Goal: Transaction & Acquisition: Obtain resource

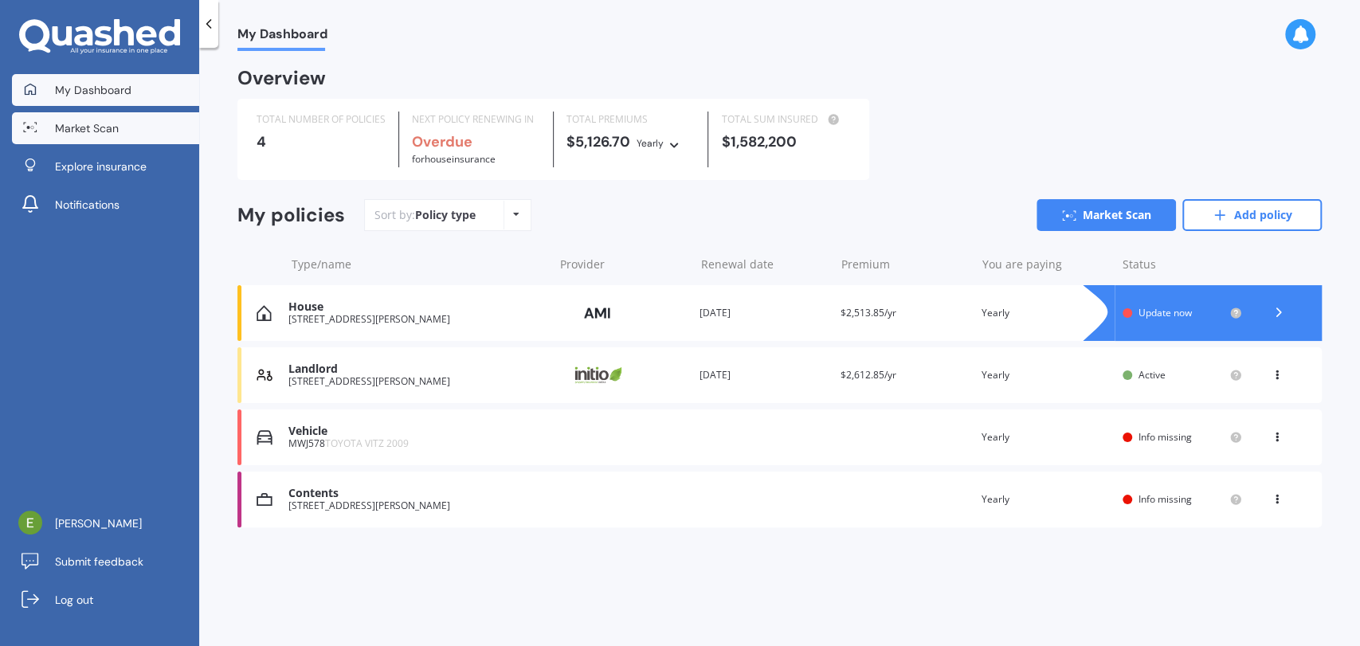
click at [64, 122] on span "Market Scan" at bounding box center [87, 128] width 64 height 16
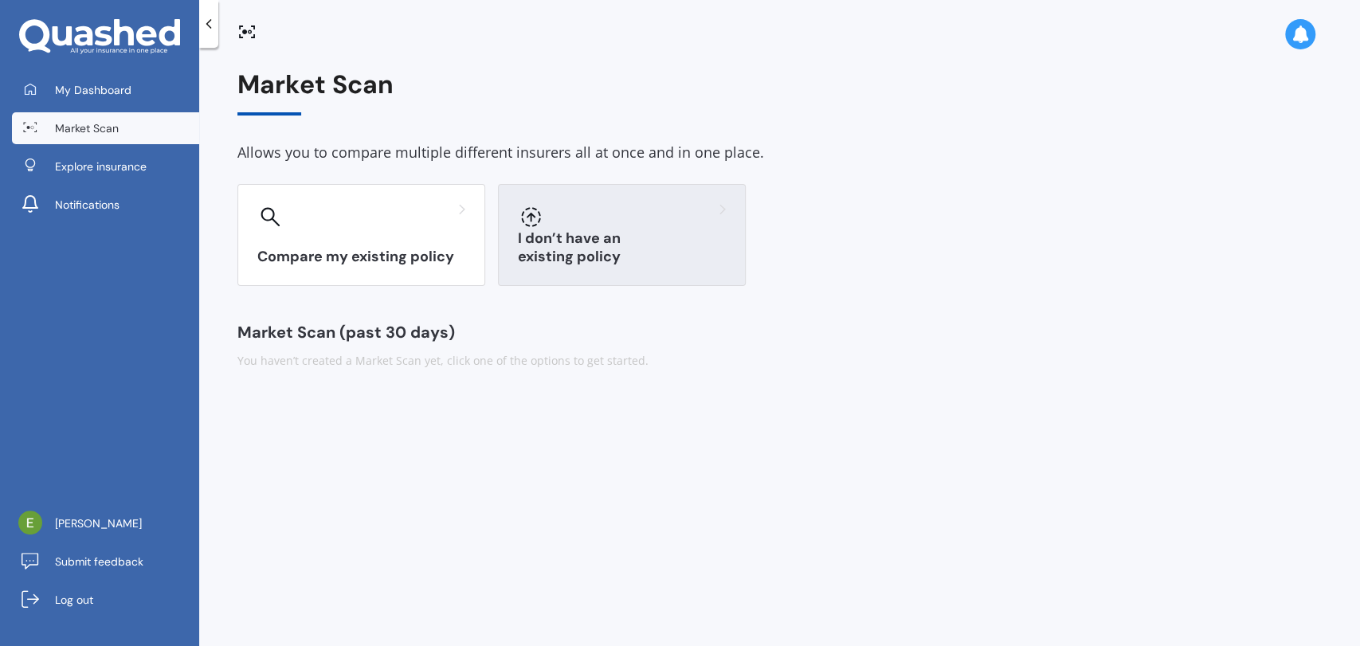
click at [522, 257] on h3 "I don’t have an existing policy" at bounding box center [622, 247] width 208 height 37
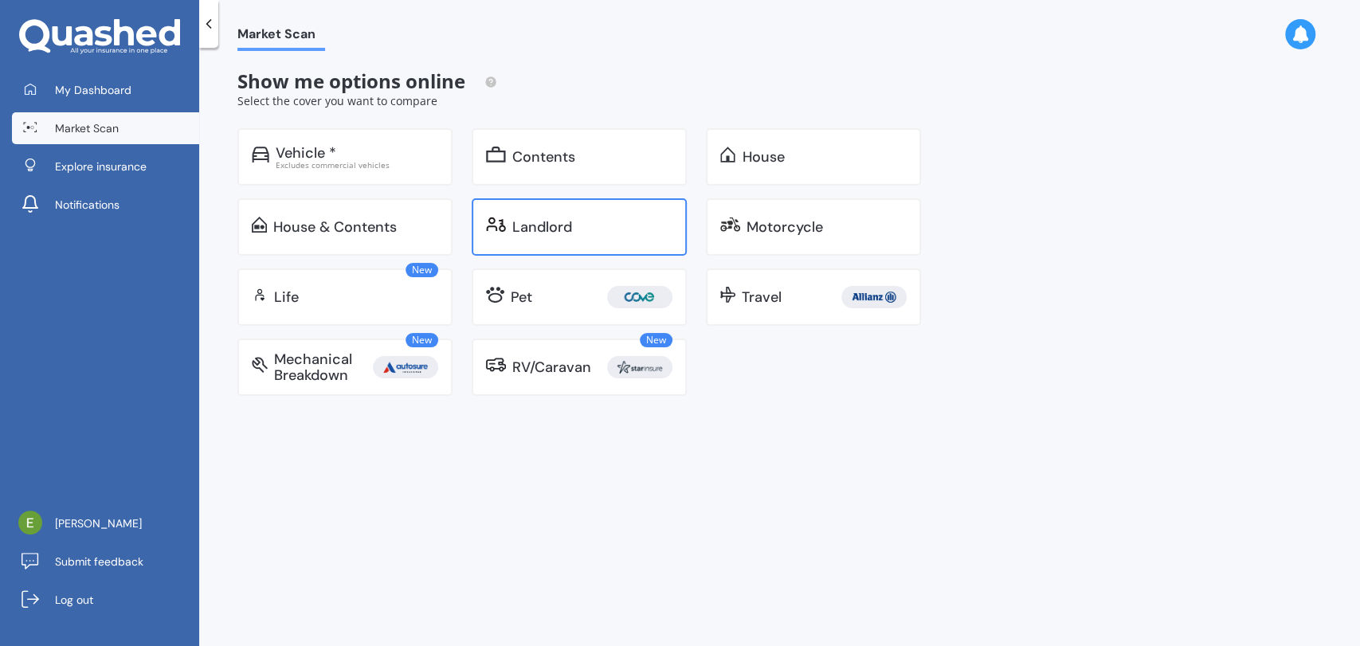
click at [478, 240] on div "Landlord" at bounding box center [579, 226] width 215 height 57
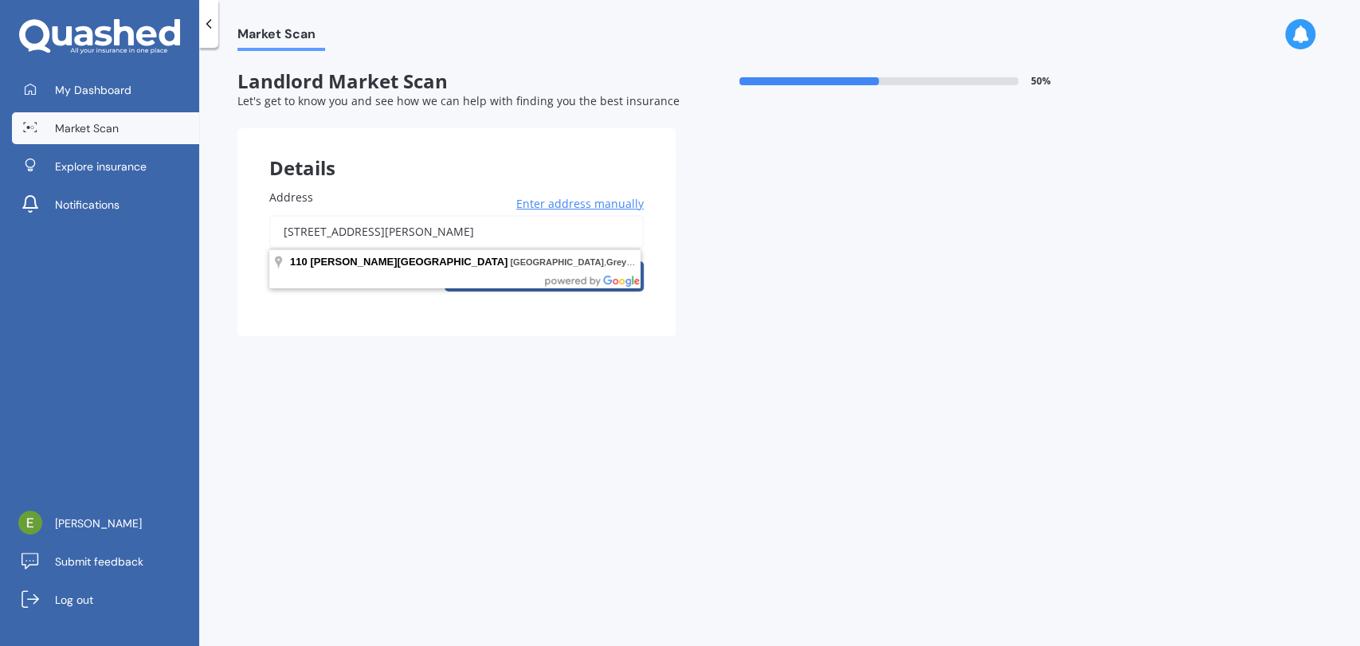
drag, startPoint x: 530, startPoint y: 225, endPoint x: 511, endPoint y: 225, distance: 19.1
click at [511, 225] on input "110 Reid Street, Blaketown, Greymouth 7805" at bounding box center [456, 231] width 374 height 33
drag, startPoint x: 518, startPoint y: 230, endPoint x: 167, endPoint y: 236, distance: 351.3
click at [167, 236] on div "My Dashboard Market Scan Explore insurance Notifications Emma Cochrane Submit f…" at bounding box center [680, 323] width 1360 height 646
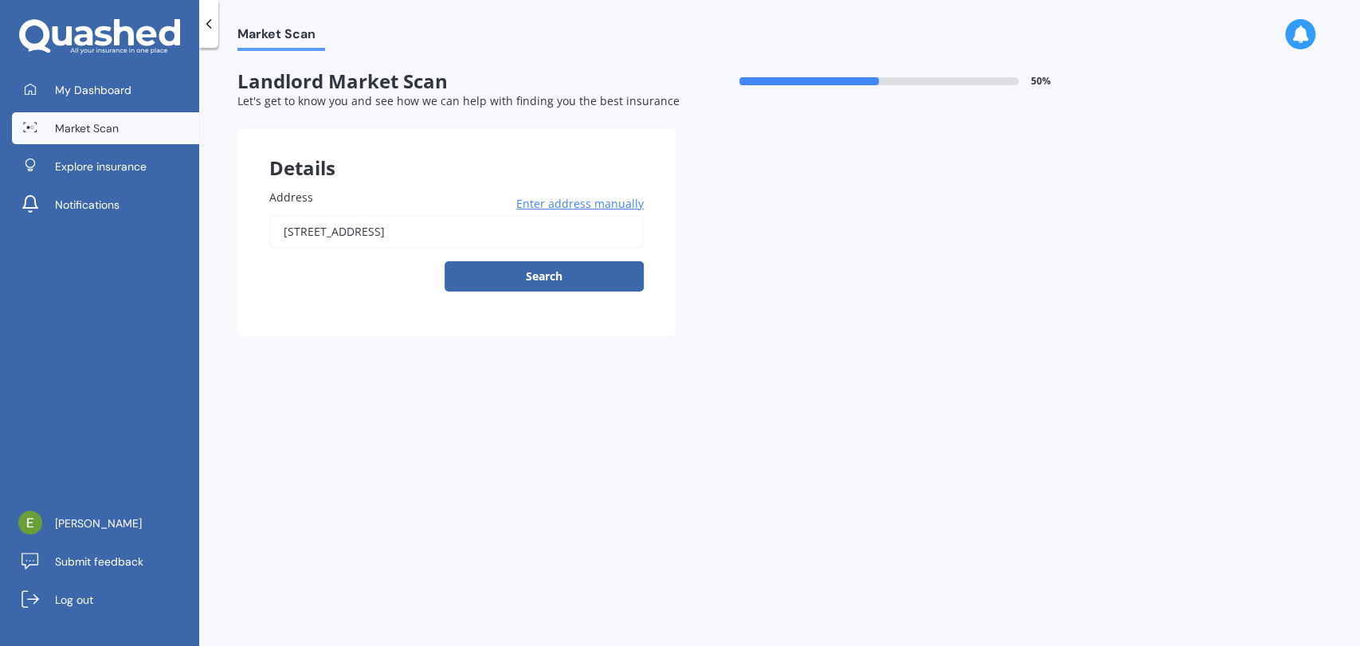
type input "29 Fox Street, Cobden, Greymouth 7802"
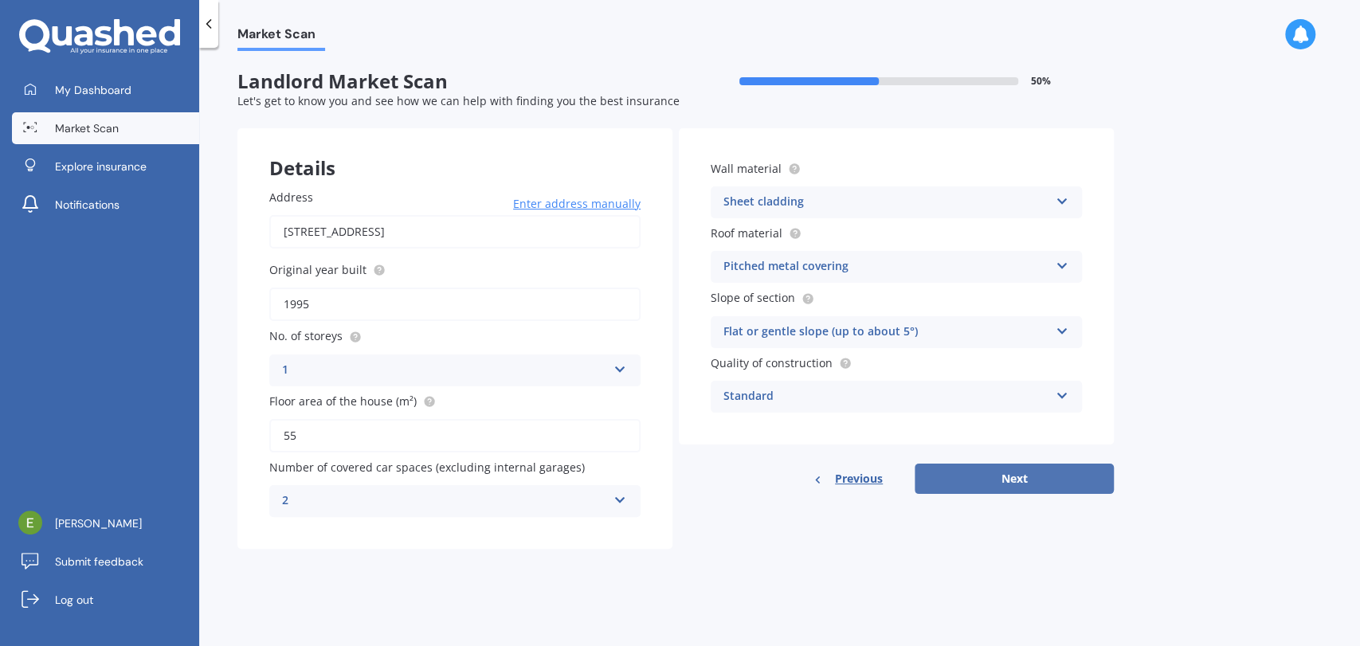
click at [980, 482] on button "Next" at bounding box center [1013, 479] width 199 height 30
select select "25"
select select "04"
select select "1986"
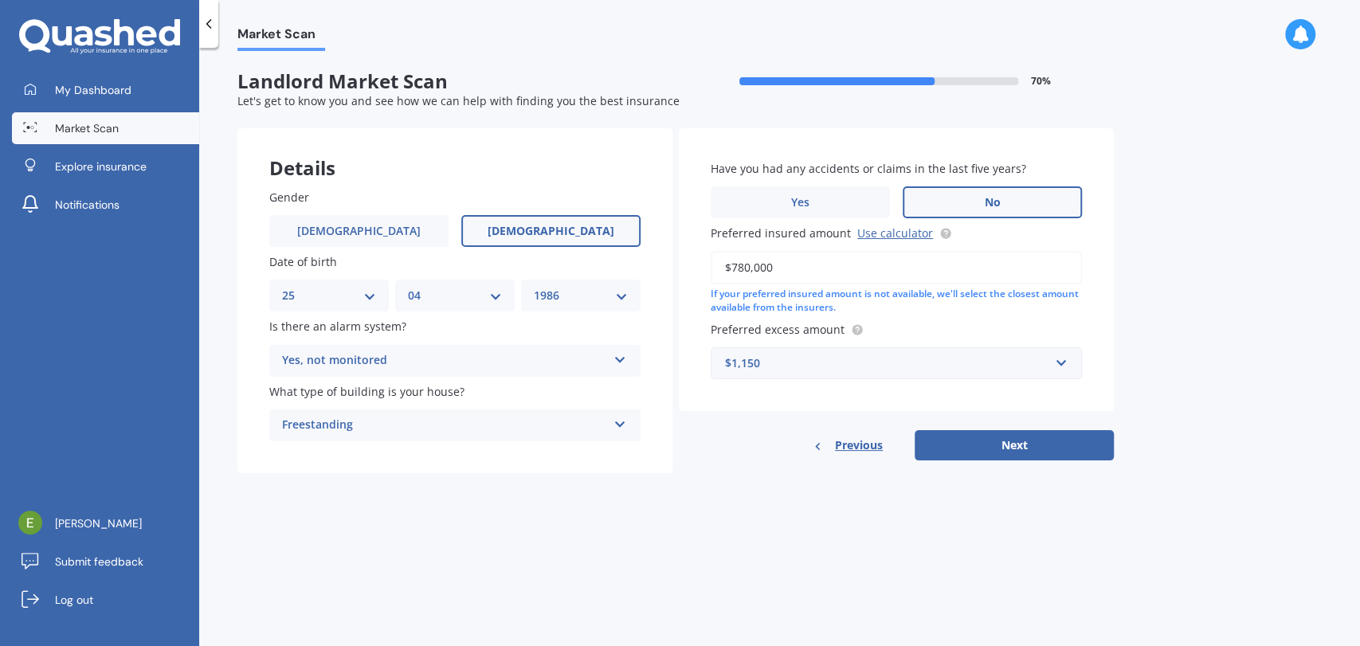
click at [621, 365] on div "Yes, not monitored Yes, monitored Yes, not monitored No" at bounding box center [454, 361] width 371 height 32
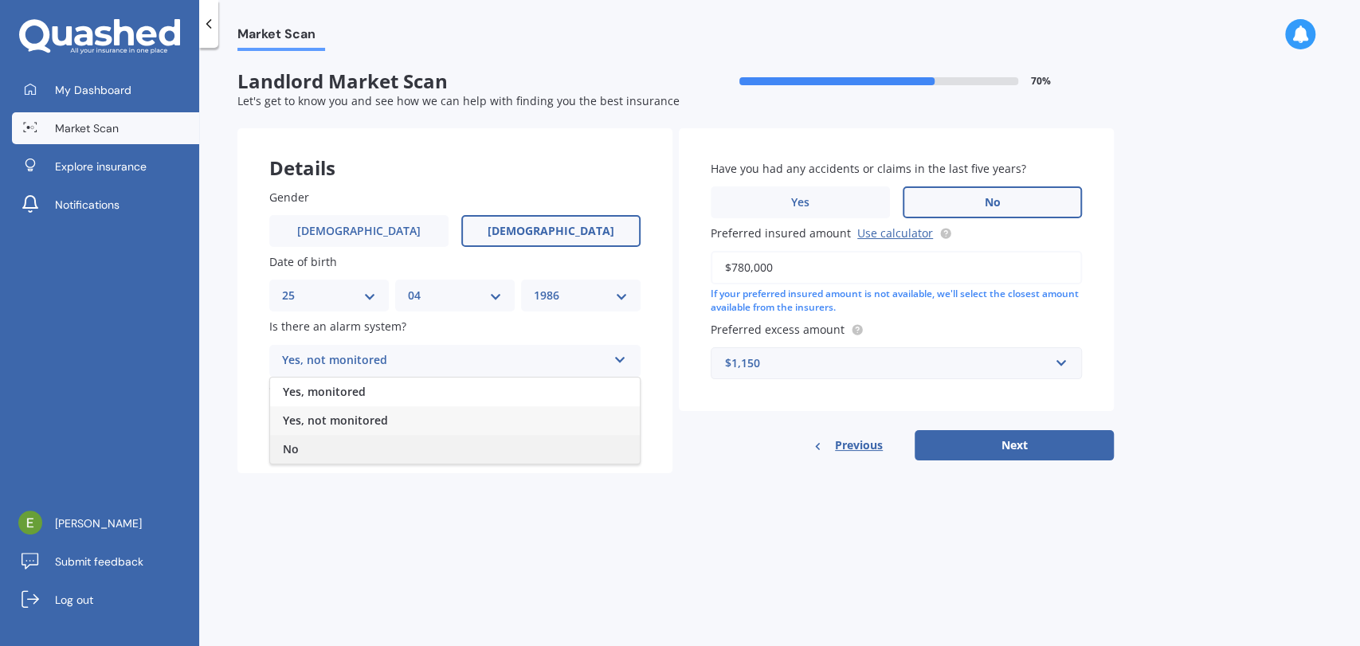
click at [399, 448] on div "No" at bounding box center [455, 449] width 370 height 29
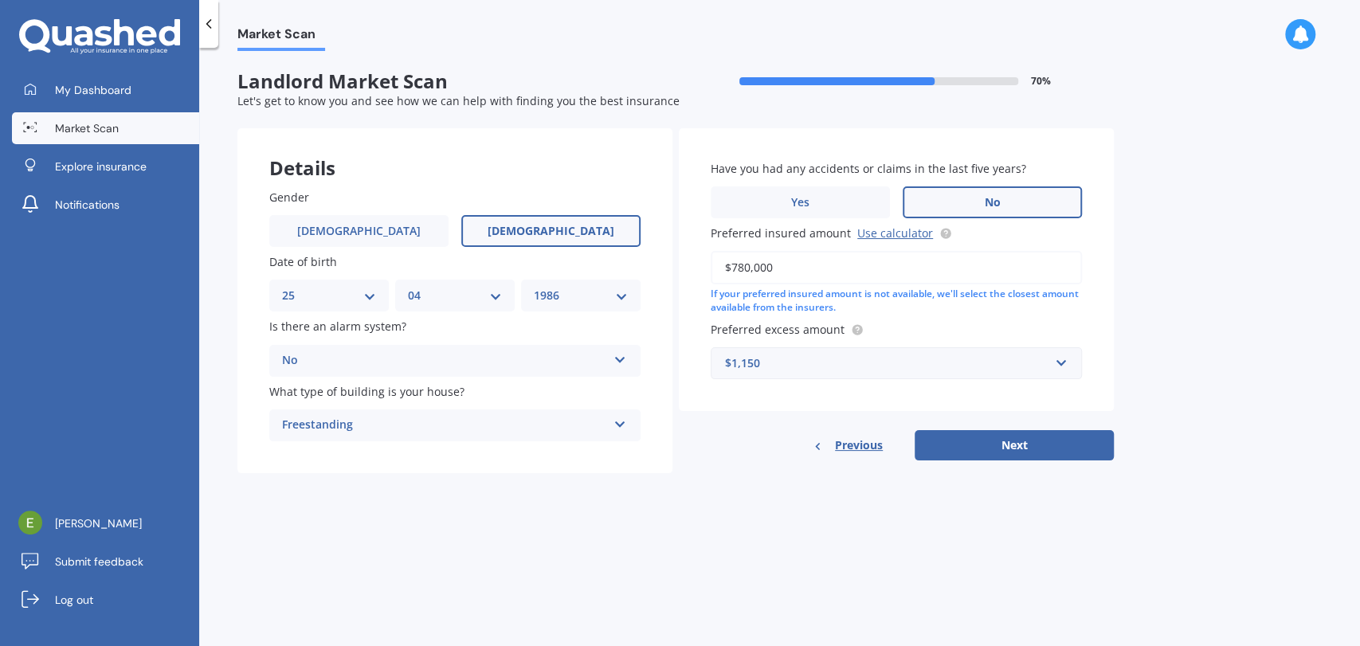
click at [795, 257] on input "$780,000" at bounding box center [895, 267] width 371 height 33
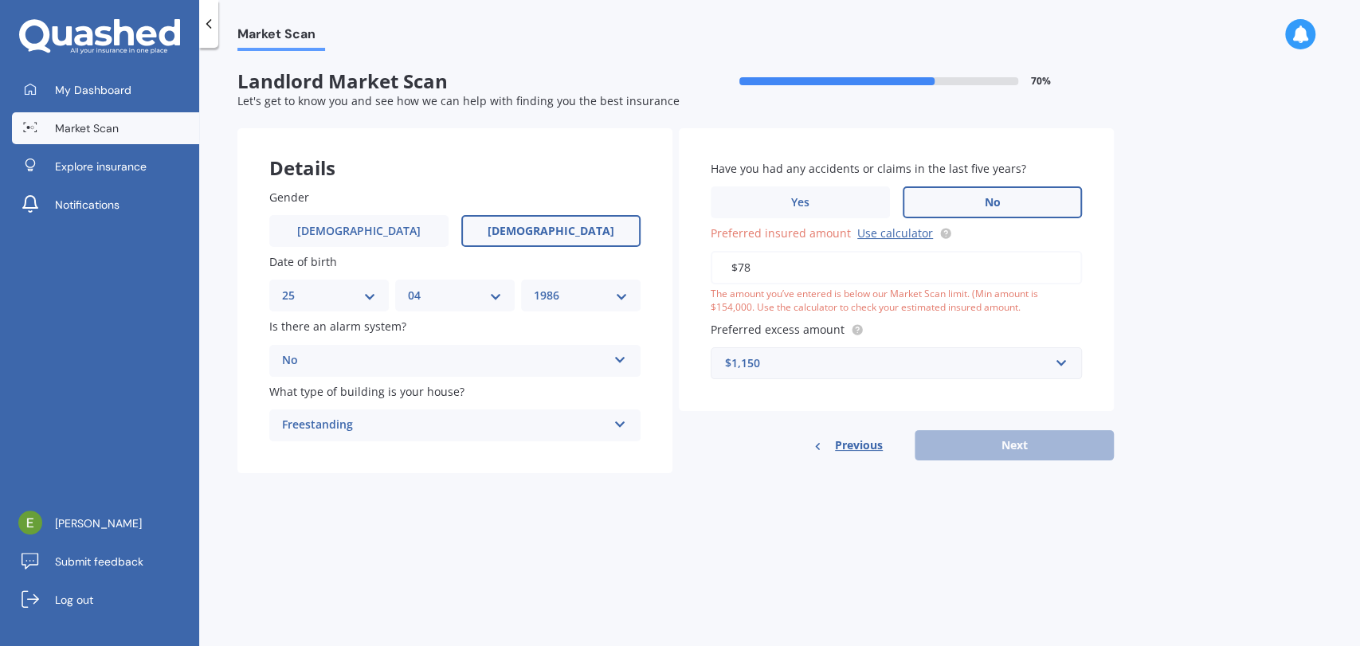
type input "$7"
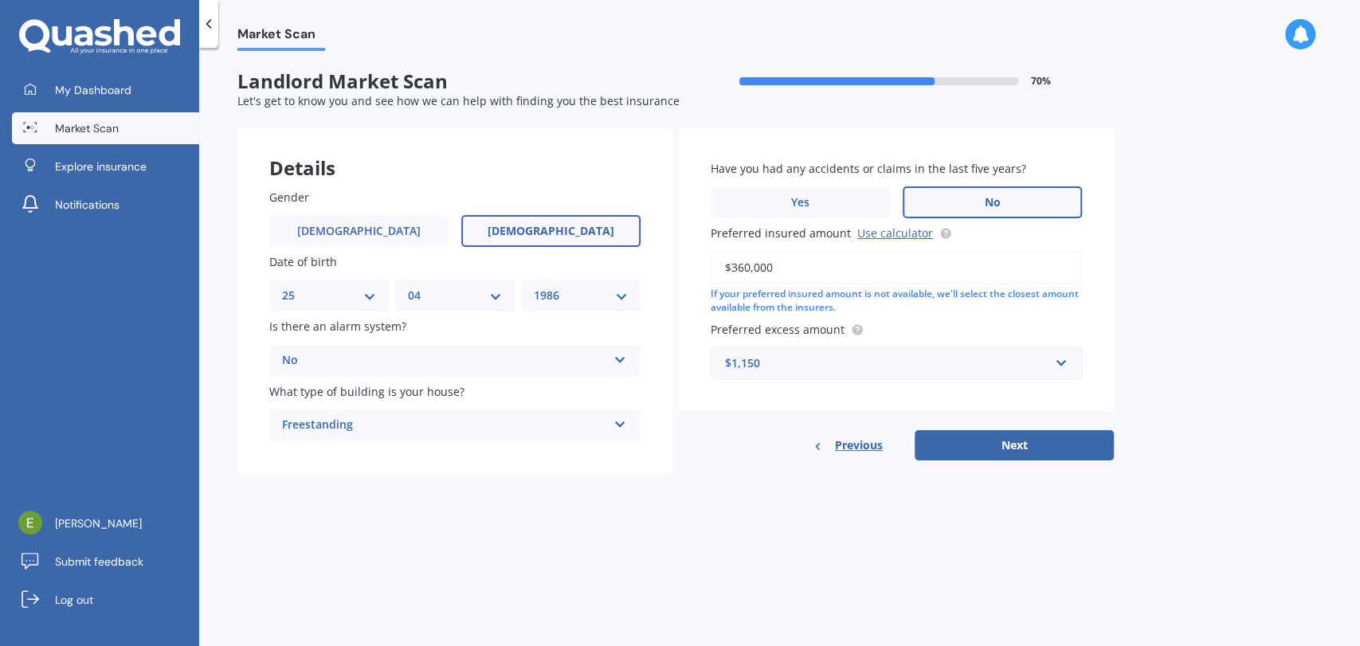
type input "$360,000"
click at [1064, 362] on input "text" at bounding box center [890, 363] width 357 height 30
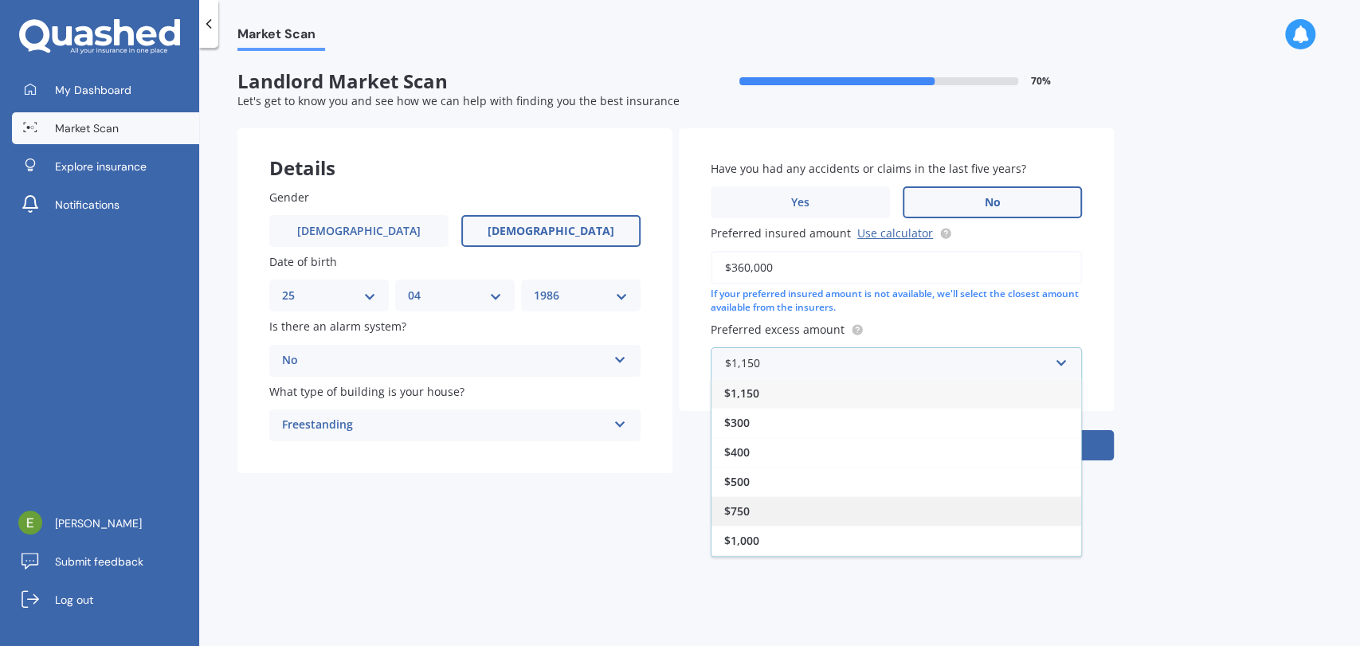
click at [819, 506] on div "$750" at bounding box center [896, 510] width 370 height 29
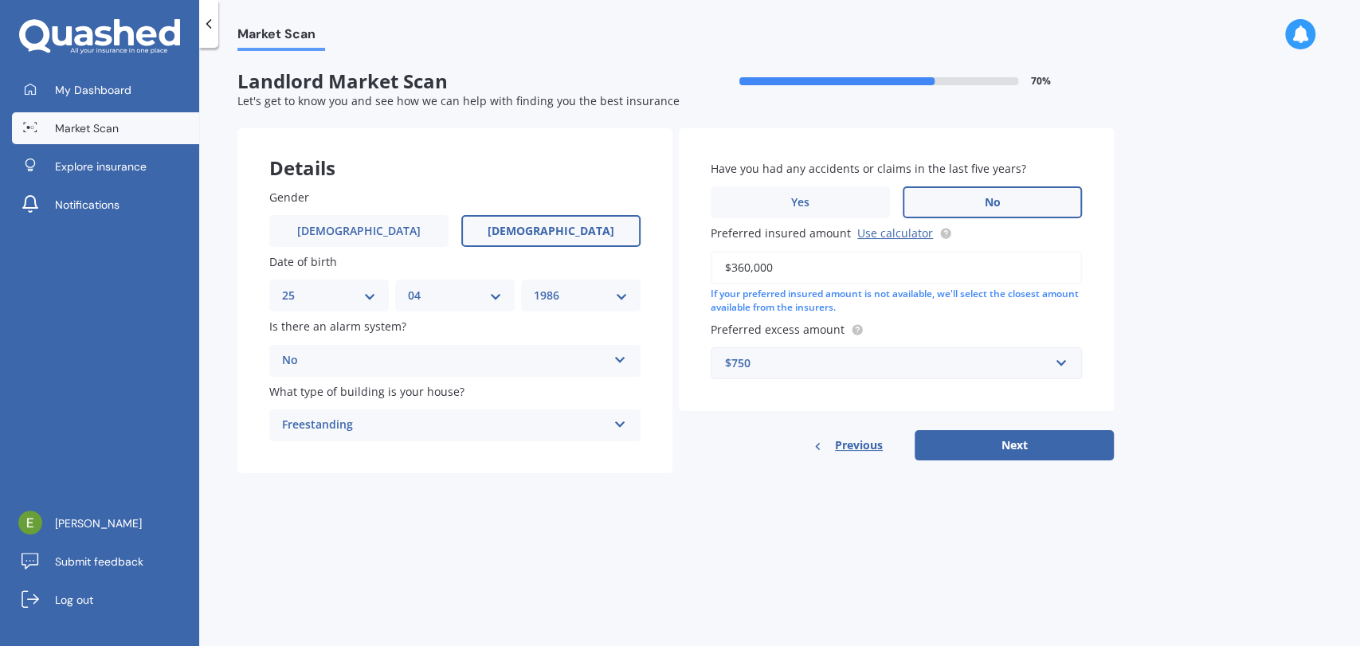
click at [839, 446] on span "Previous" at bounding box center [859, 445] width 48 height 24
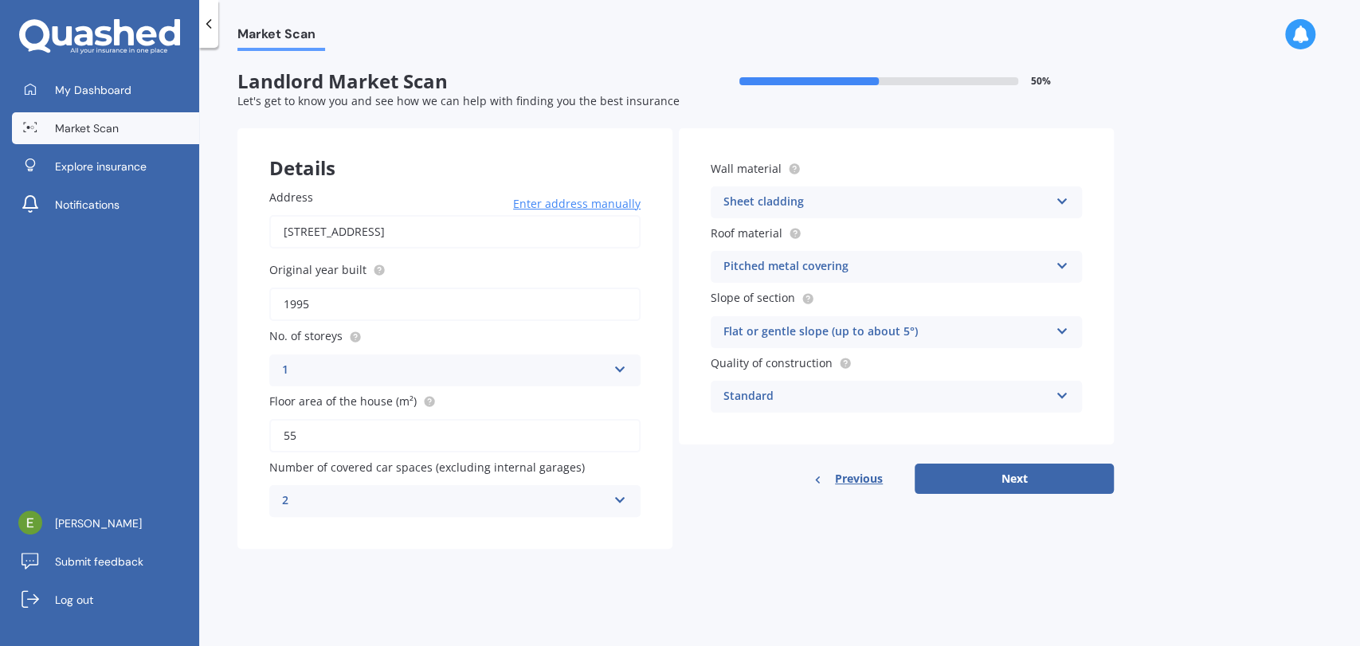
click at [615, 503] on icon at bounding box center [620, 496] width 14 height 11
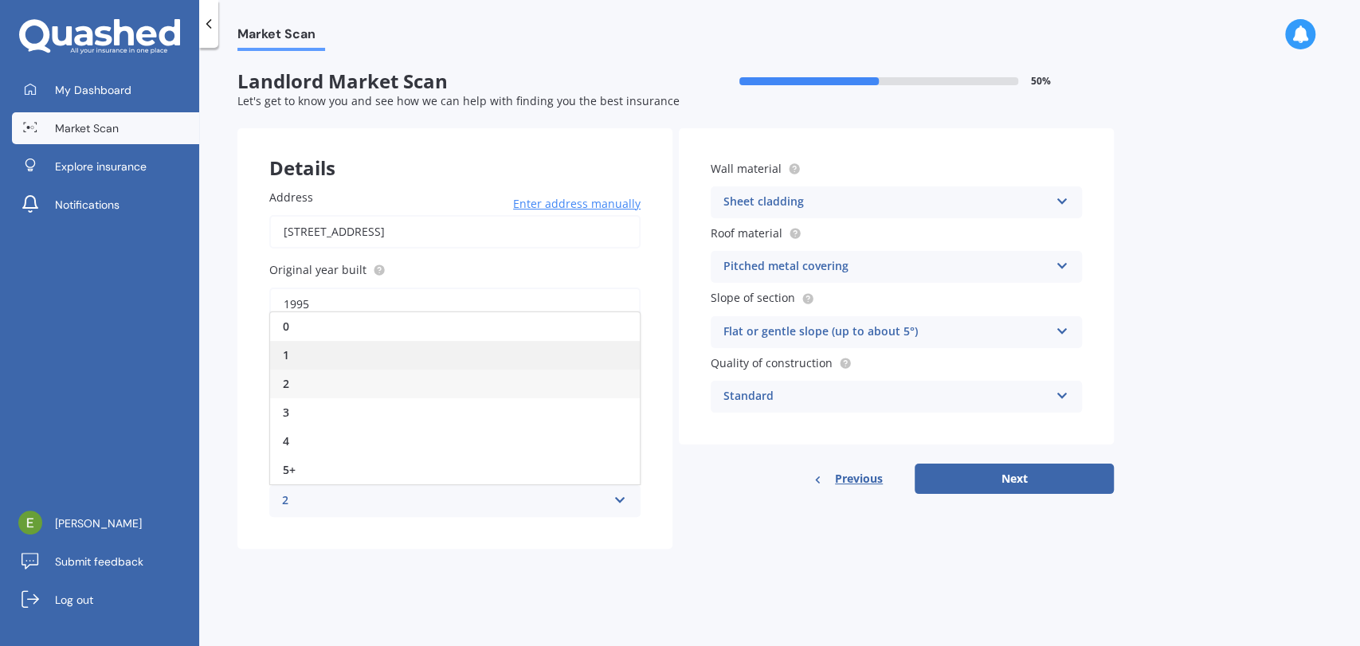
click at [299, 362] on div "1" at bounding box center [455, 355] width 370 height 29
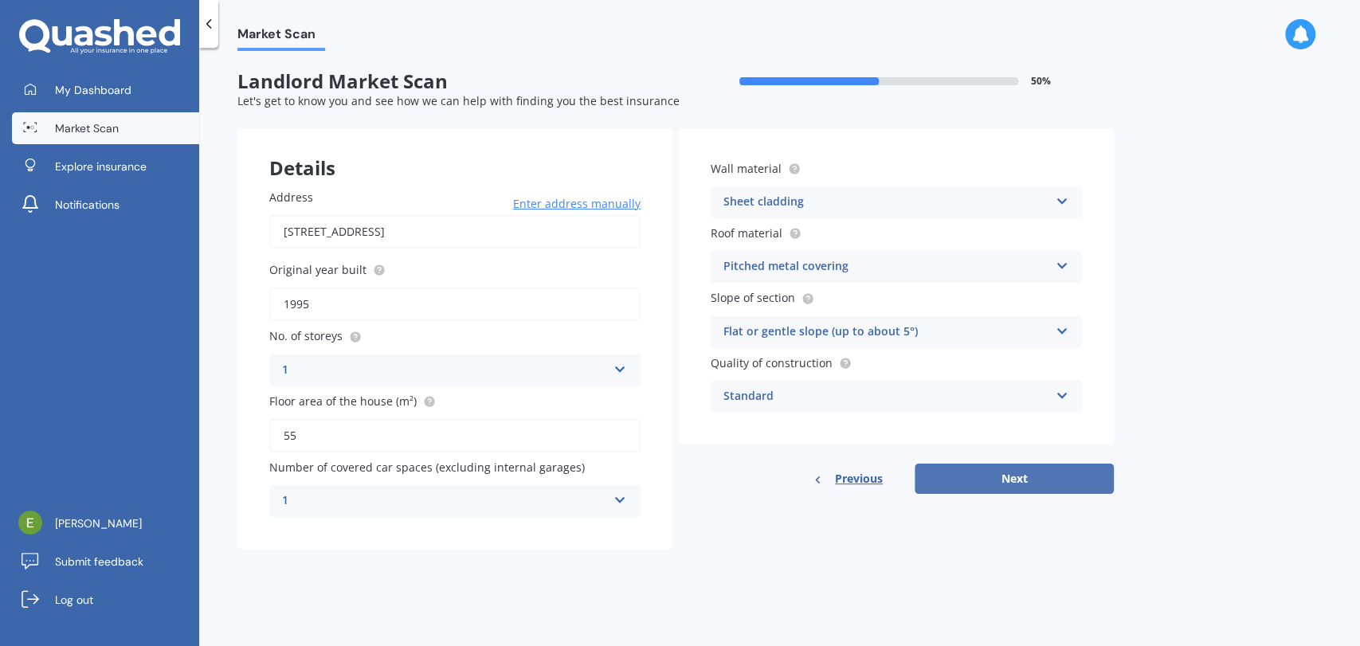
click at [1013, 489] on button "Next" at bounding box center [1013, 479] width 199 height 30
select select "25"
select select "04"
select select "1986"
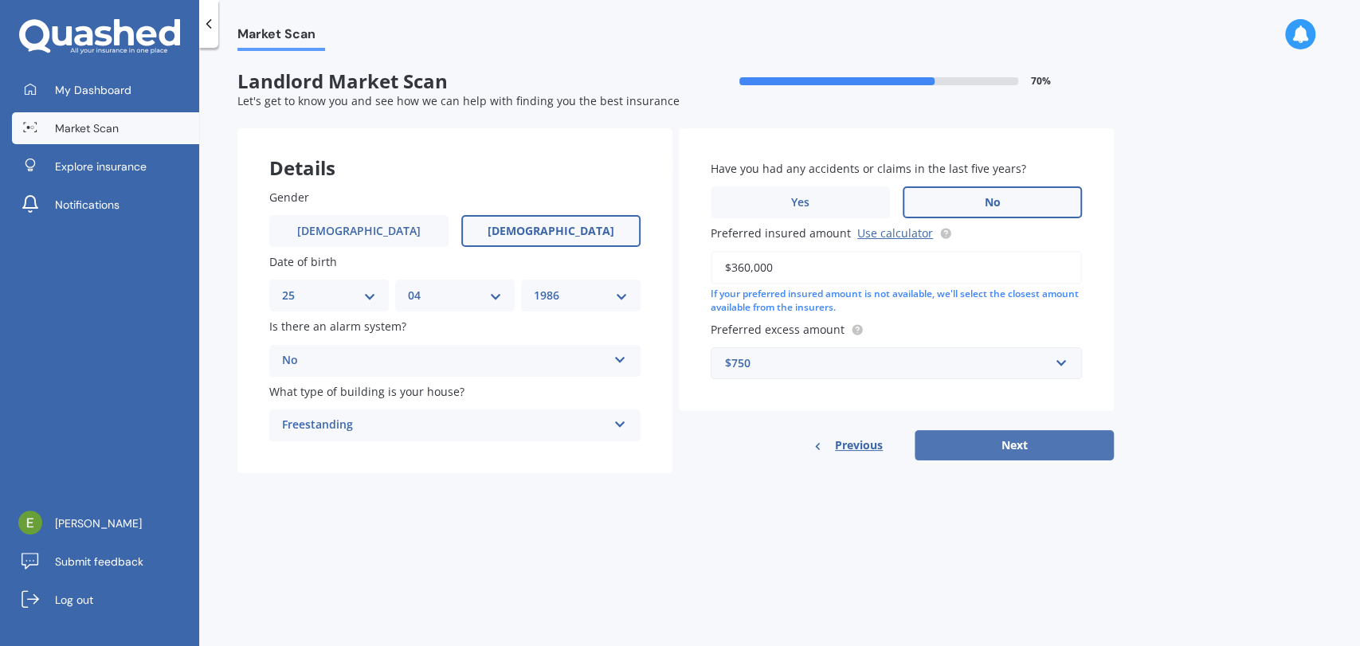
click at [999, 452] on button "Next" at bounding box center [1013, 445] width 199 height 30
select select "25"
select select "04"
select select "1986"
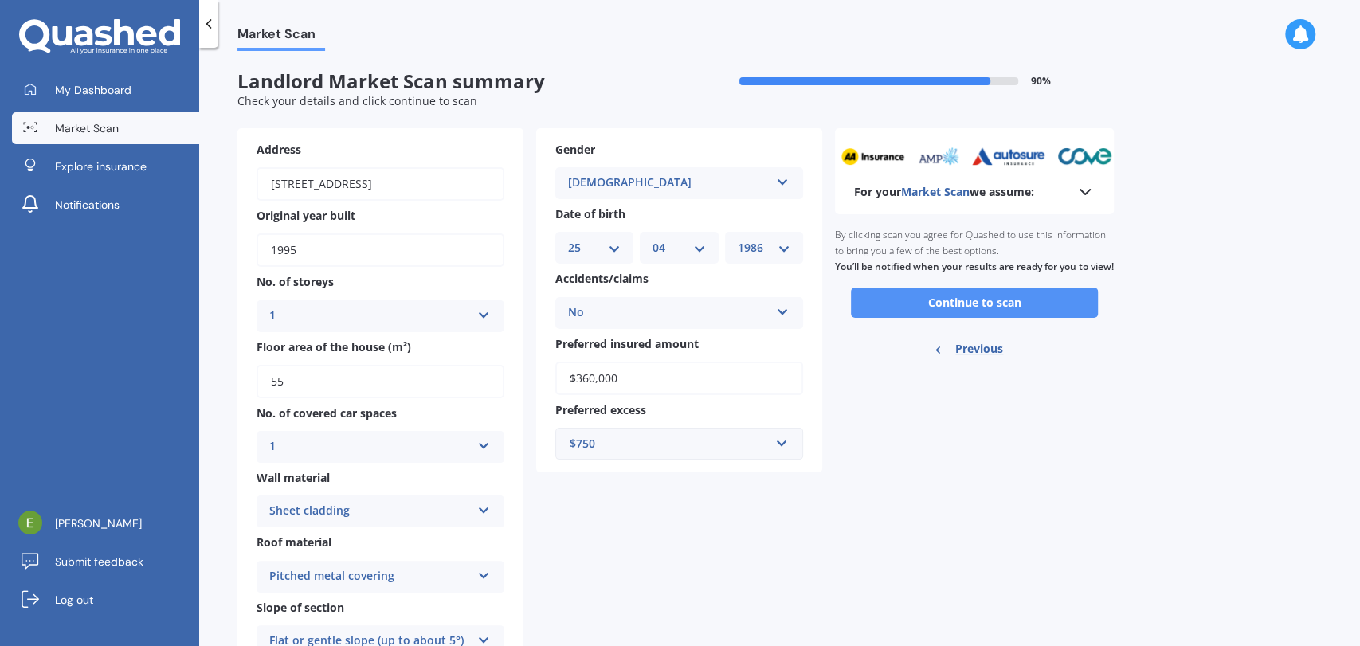
click at [1008, 314] on button "Continue to scan" at bounding box center [974, 303] width 247 height 30
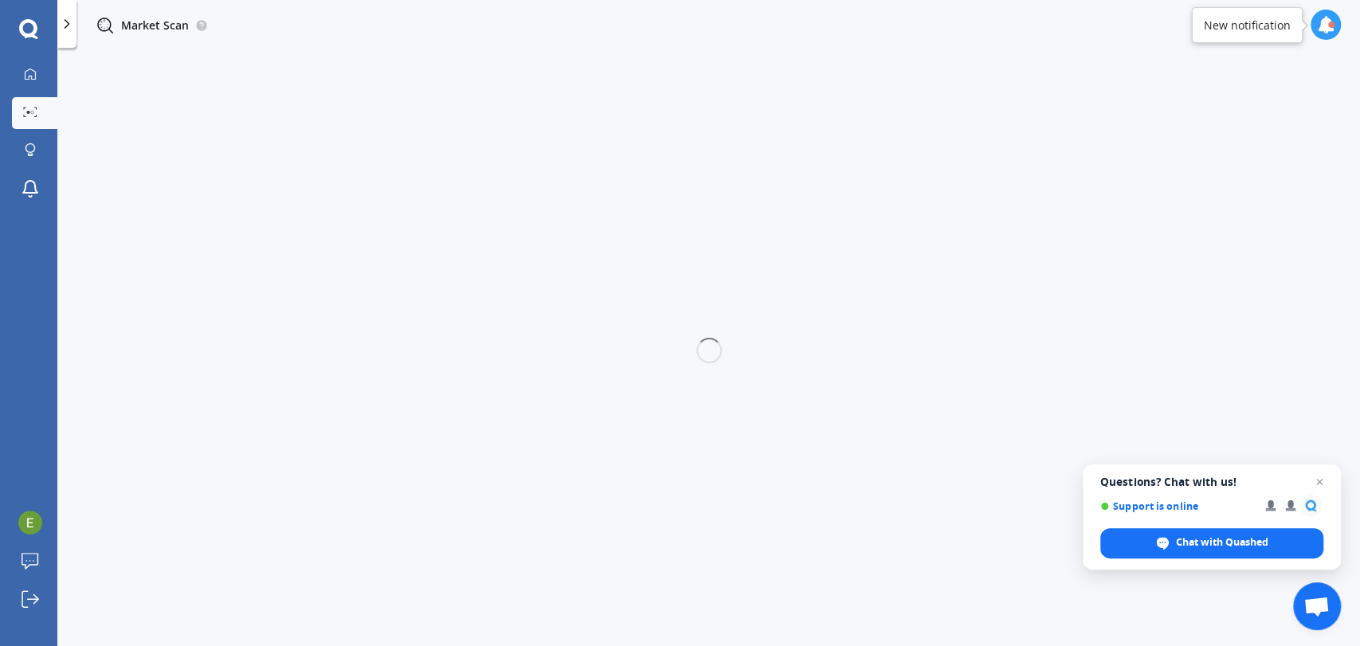
click at [903, 403] on div at bounding box center [708, 350] width 1302 height 598
